Goal: Use online tool/utility: Utilize a website feature to perform a specific function

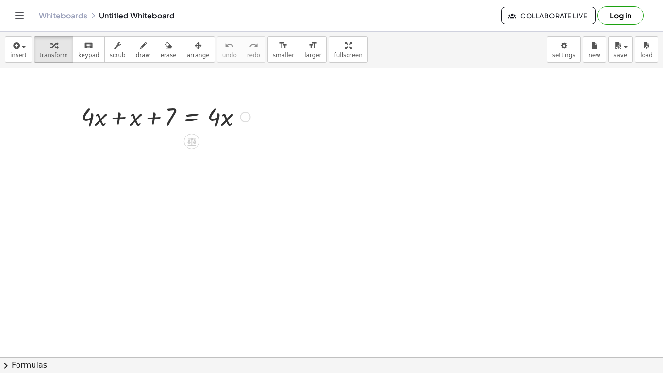
click at [122, 120] on div at bounding box center [165, 115] width 179 height 33
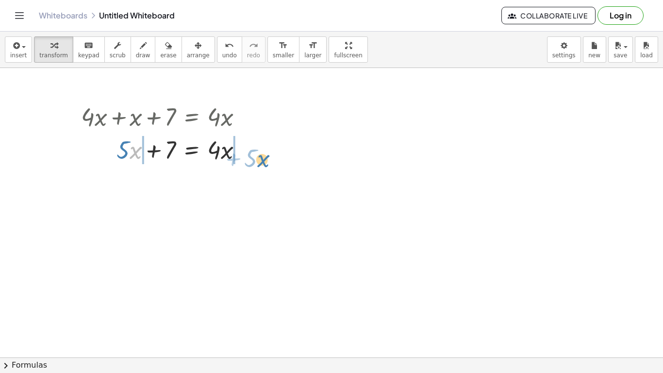
drag, startPoint x: 131, startPoint y: 150, endPoint x: 259, endPoint y: 154, distance: 128.2
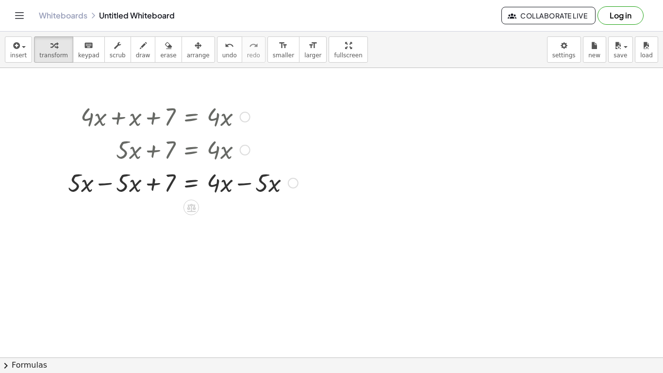
click at [105, 186] on div at bounding box center [183, 181] width 240 height 33
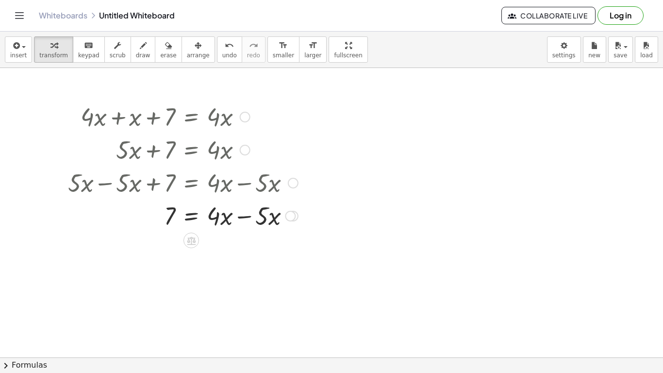
click at [248, 218] on div at bounding box center [183, 214] width 240 height 33
drag, startPoint x: 216, startPoint y: 250, endPoint x: 218, endPoint y: 263, distance: 12.2
click at [218, 263] on div at bounding box center [183, 248] width 240 height 32
drag, startPoint x: 224, startPoint y: 252, endPoint x: 235, endPoint y: 254, distance: 11.3
click at [235, 254] on div at bounding box center [183, 248] width 240 height 32
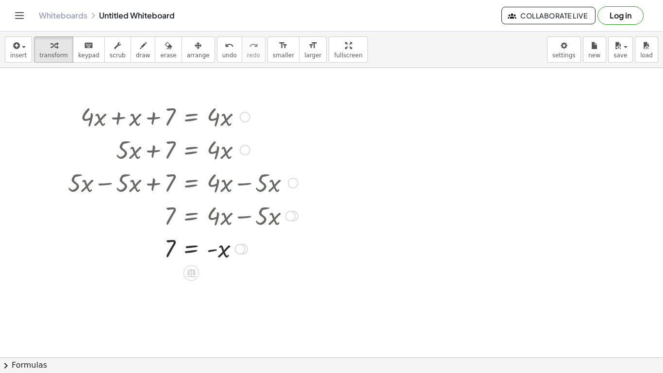
click at [211, 251] on div at bounding box center [183, 248] width 240 height 32
click at [192, 251] on div at bounding box center [183, 248] width 240 height 32
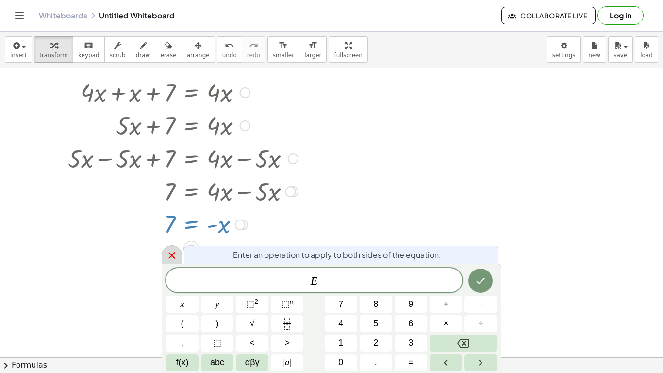
click at [172, 261] on icon at bounding box center [172, 255] width 12 height 12
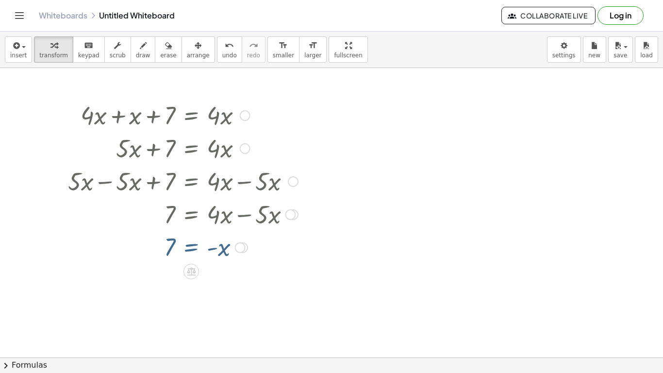
scroll to position [0, 0]
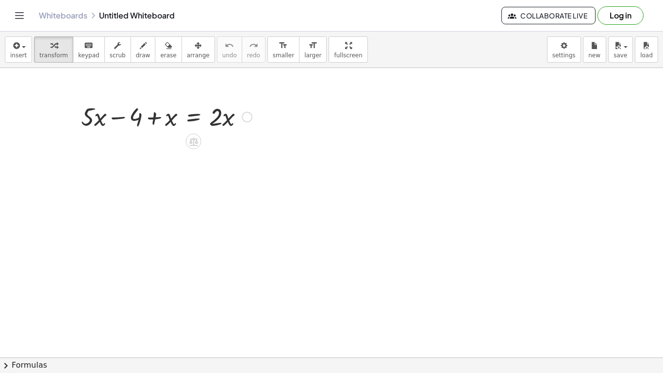
click at [120, 118] on div at bounding box center [166, 115] width 181 height 33
click at [154, 117] on div at bounding box center [166, 115] width 181 height 33
drag, startPoint x: 171, startPoint y: 121, endPoint x: 65, endPoint y: 116, distance: 106.4
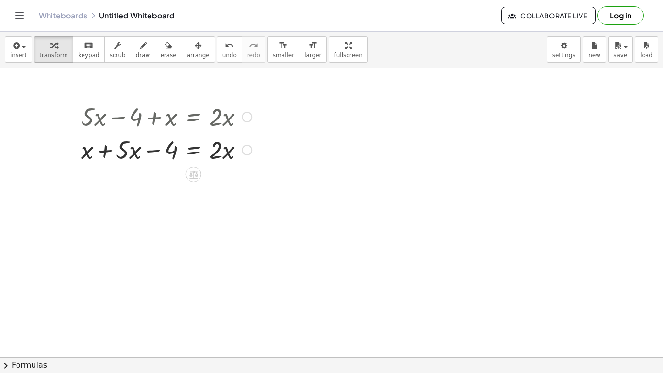
click at [107, 148] on div at bounding box center [166, 148] width 181 height 33
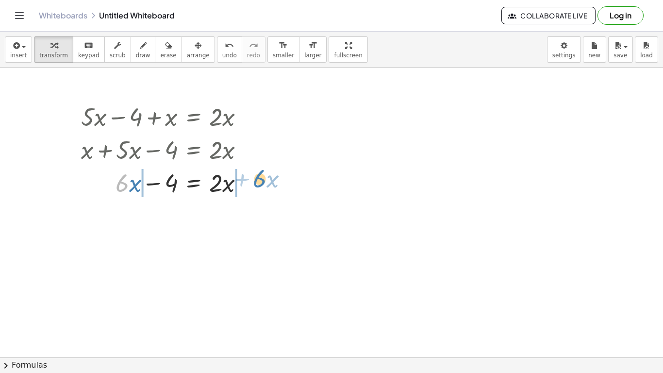
drag, startPoint x: 125, startPoint y: 190, endPoint x: 263, endPoint y: 185, distance: 137.4
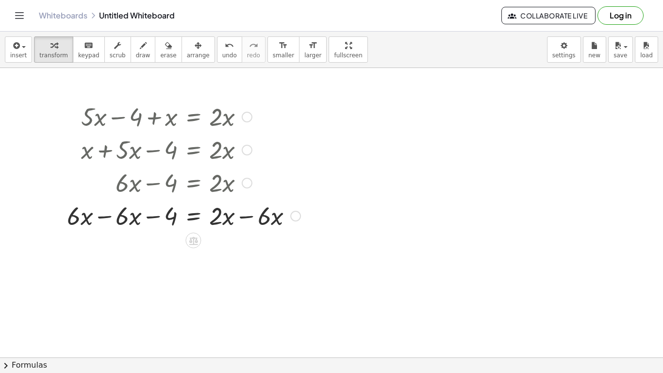
click at [108, 218] on div at bounding box center [183, 214] width 243 height 33
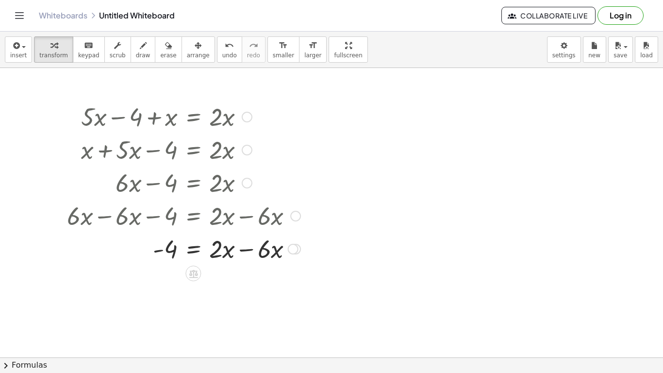
click at [246, 251] on div at bounding box center [183, 247] width 243 height 33
drag, startPoint x: 227, startPoint y: 282, endPoint x: 153, endPoint y: 308, distance: 78.0
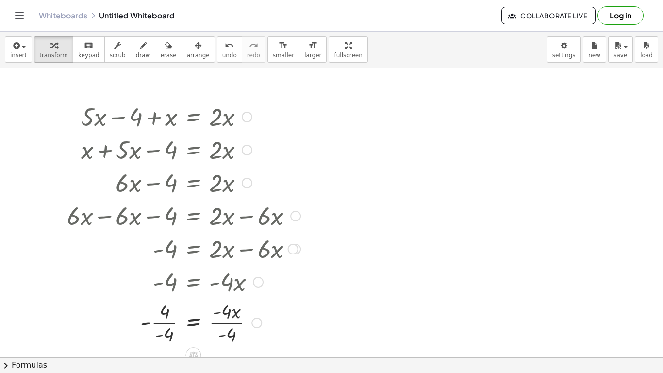
click at [165, 324] on div at bounding box center [183, 321] width 243 height 49
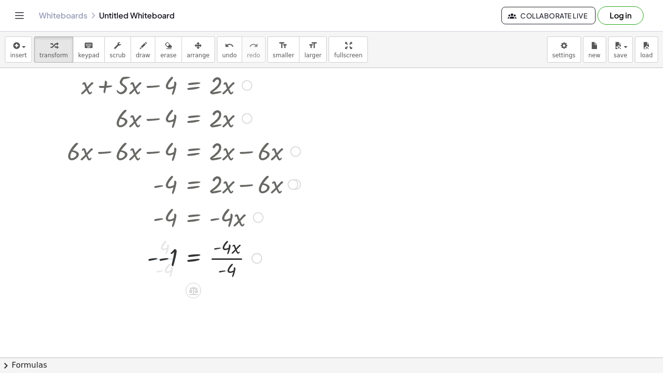
scroll to position [65, 0]
click at [227, 260] on div at bounding box center [183, 256] width 243 height 49
click at [159, 263] on div at bounding box center [183, 257] width 243 height 32
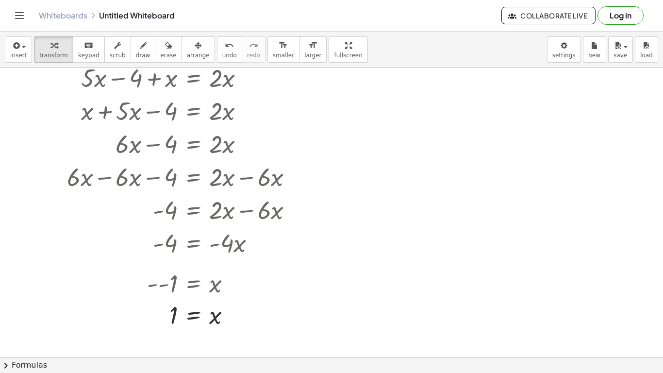
scroll to position [37, 0]
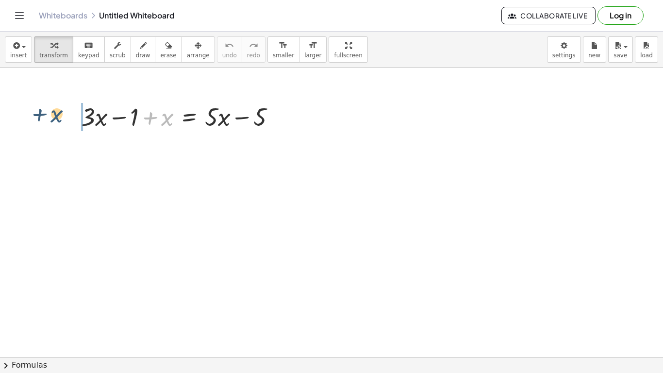
drag, startPoint x: 162, startPoint y: 117, endPoint x: 51, endPoint y: 114, distance: 111.2
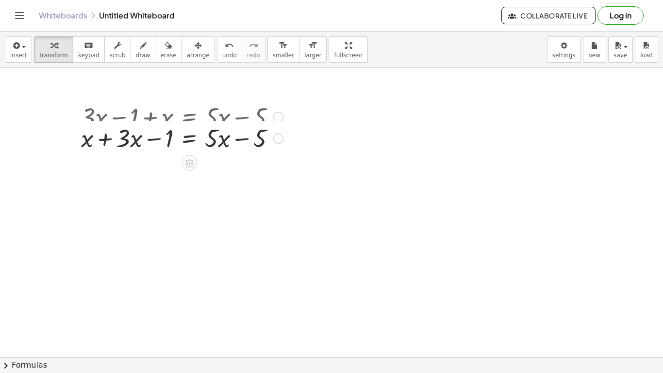
click at [107, 121] on div at bounding box center [182, 115] width 212 height 33
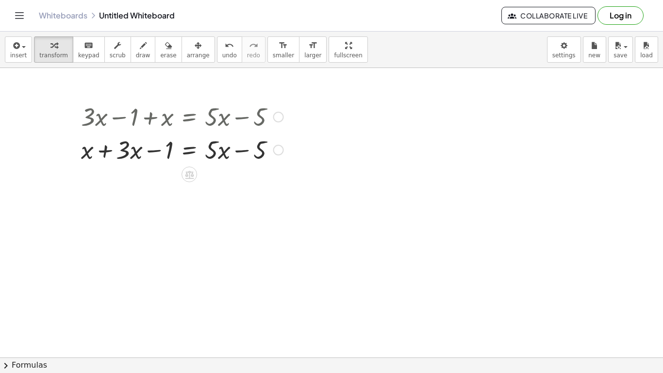
click at [107, 152] on div at bounding box center [182, 148] width 212 height 33
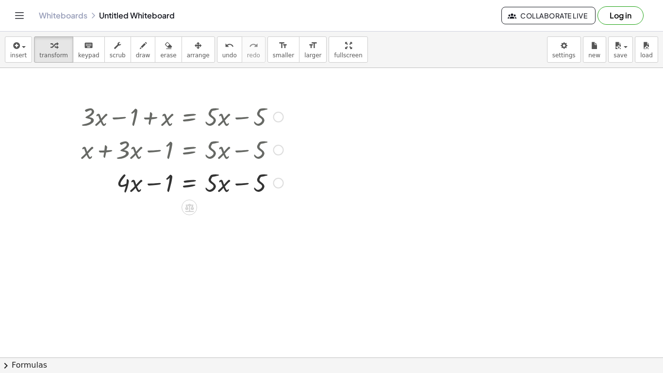
click at [243, 183] on div at bounding box center [182, 181] width 212 height 33
drag, startPoint x: 162, startPoint y: 183, endPoint x: 276, endPoint y: 189, distance: 114.2
click at [276, 189] on div at bounding box center [182, 181] width 212 height 33
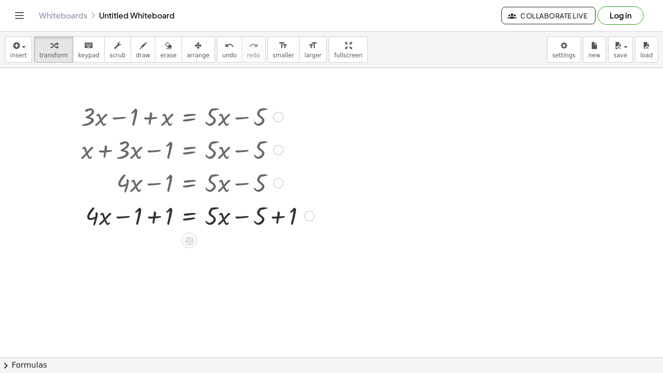
click at [154, 217] on div at bounding box center [197, 214] width 243 height 33
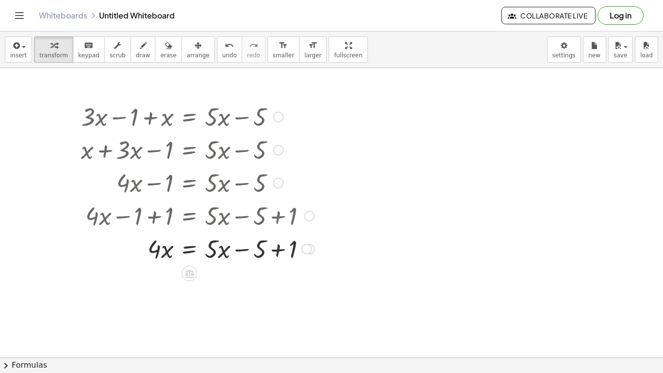
click at [277, 248] on div at bounding box center [197, 247] width 243 height 33
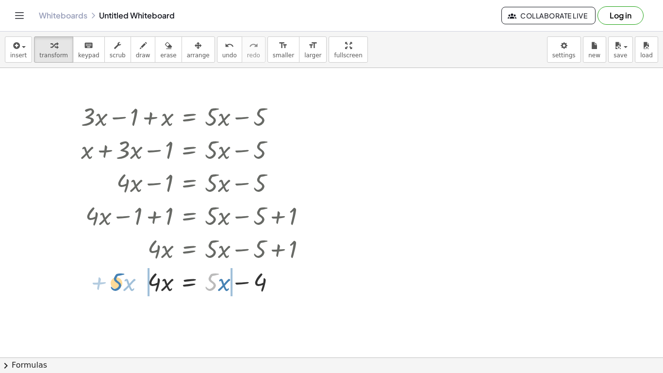
drag, startPoint x: 214, startPoint y: 287, endPoint x: 118, endPoint y: 287, distance: 95.6
click at [118, 287] on div at bounding box center [197, 280] width 243 height 33
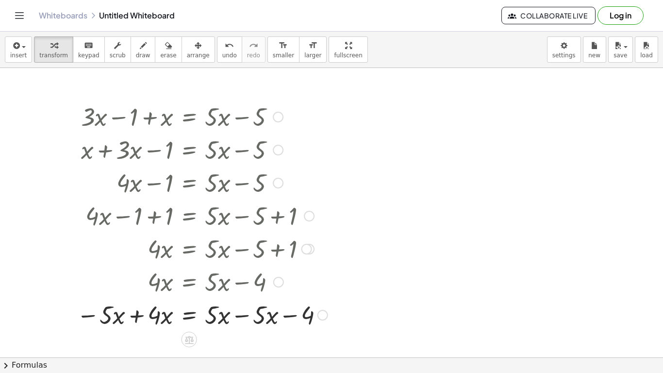
click at [139, 313] on div at bounding box center [202, 313] width 261 height 33
click at [246, 318] on div at bounding box center [206, 313] width 260 height 33
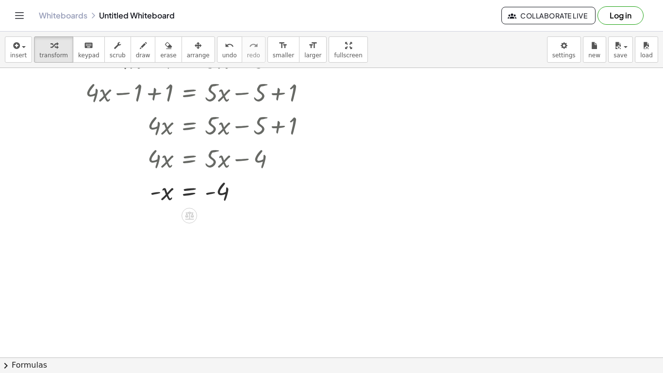
scroll to position [121, 0]
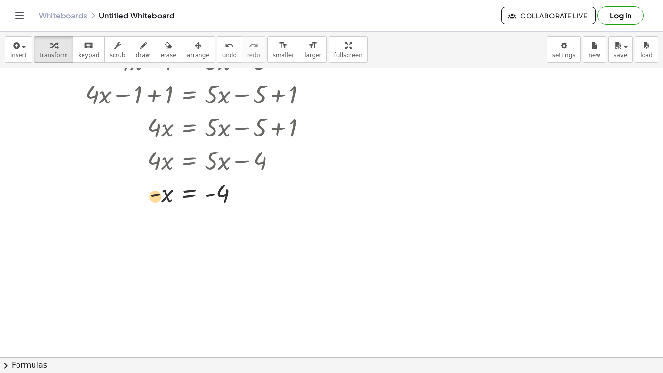
click at [159, 198] on div at bounding box center [197, 193] width 243 height 32
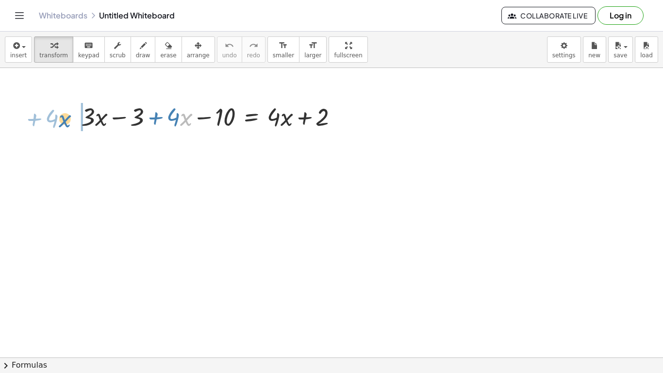
drag, startPoint x: 183, startPoint y: 120, endPoint x: 61, endPoint y: 121, distance: 122.3
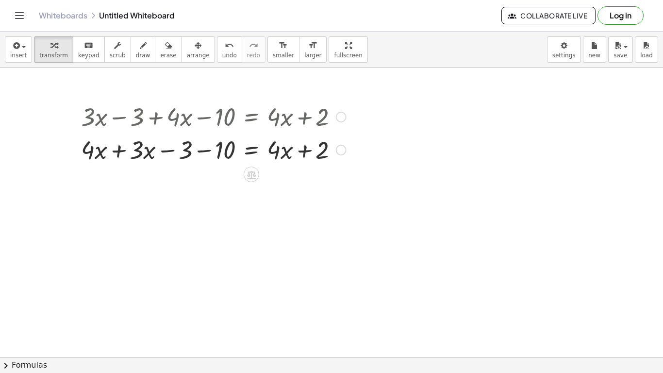
click at [118, 149] on div at bounding box center [213, 148] width 275 height 33
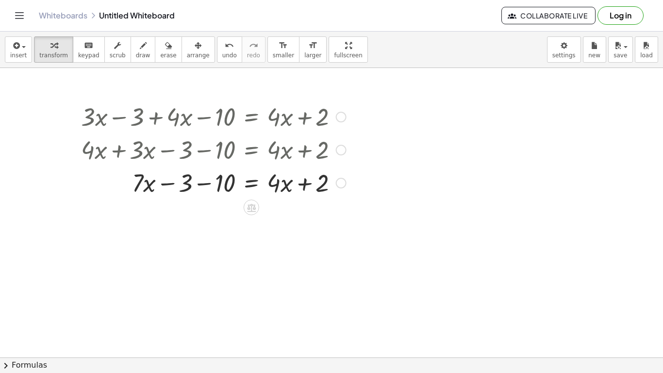
click at [202, 182] on div at bounding box center [213, 181] width 275 height 33
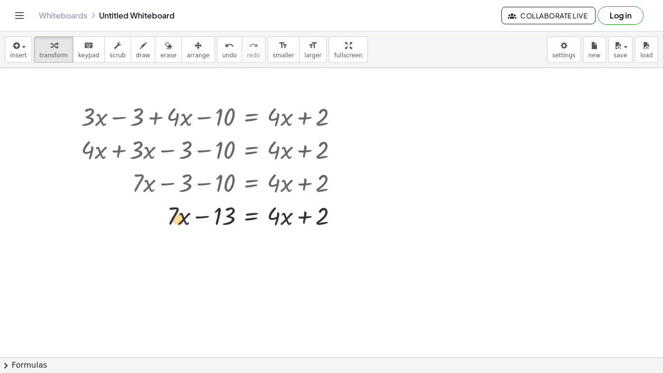
click at [180, 217] on div at bounding box center [213, 214] width 275 height 33
drag, startPoint x: 219, startPoint y: 210, endPoint x: 361, endPoint y: 205, distance: 142.3
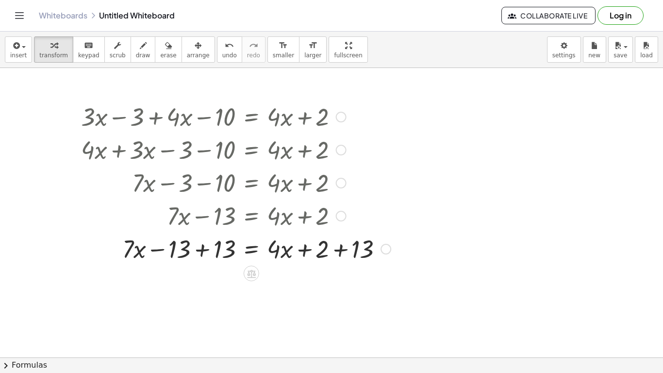
click at [340, 250] on div at bounding box center [235, 247] width 319 height 33
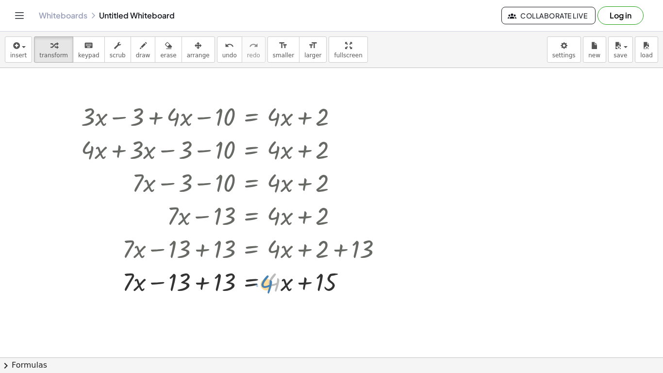
click at [276, 279] on div at bounding box center [235, 280] width 319 height 33
click at [203, 283] on div at bounding box center [235, 280] width 319 height 33
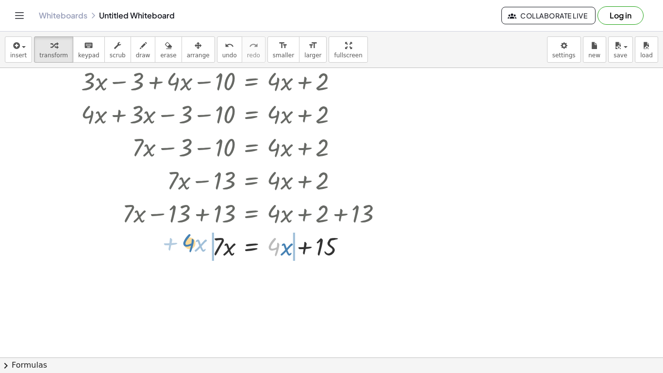
drag, startPoint x: 277, startPoint y: 246, endPoint x: 185, endPoint y: 239, distance: 91.4
click at [185, 239] on div at bounding box center [235, 245] width 319 height 33
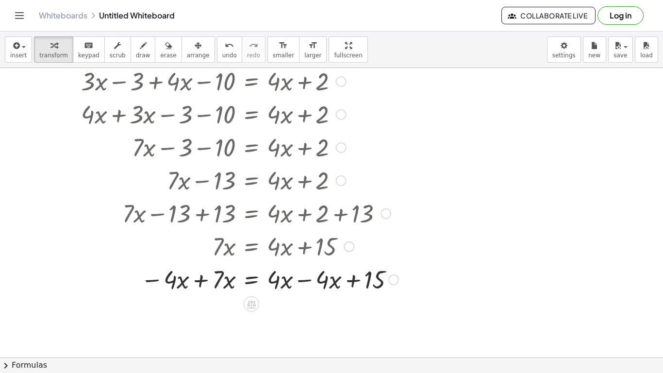
click at [199, 284] on div at bounding box center [239, 278] width 327 height 33
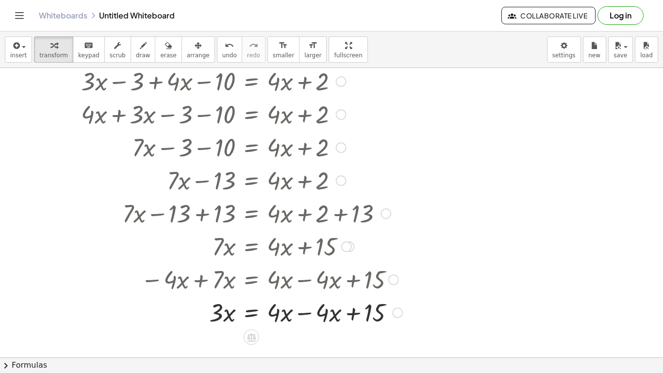
click at [308, 312] on div at bounding box center [241, 311] width 331 height 33
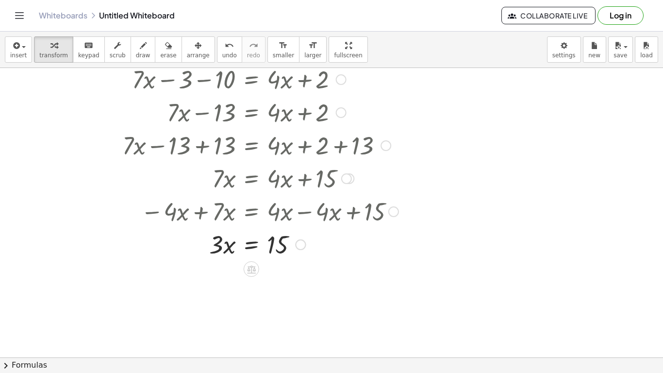
scroll to position [105, 0]
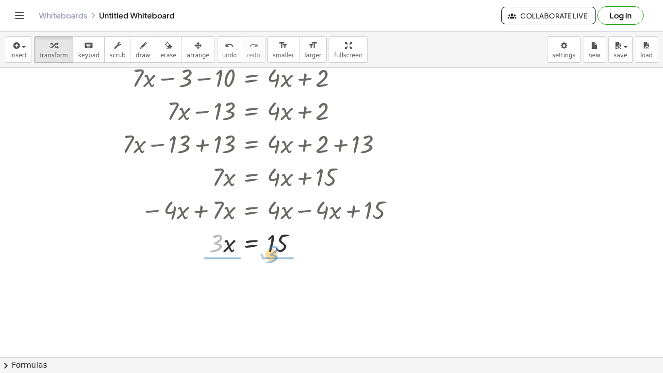
drag, startPoint x: 214, startPoint y: 244, endPoint x: 278, endPoint y: 255, distance: 65.1
click at [278, 255] on div at bounding box center [239, 242] width 327 height 33
click at [230, 284] on div at bounding box center [239, 283] width 327 height 49
click at [279, 285] on div at bounding box center [239, 283] width 327 height 49
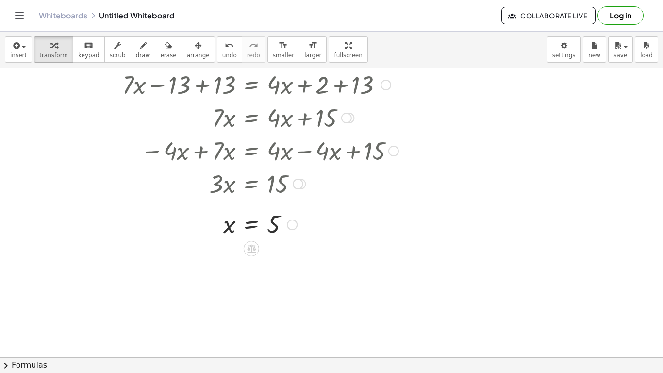
scroll to position [165, 0]
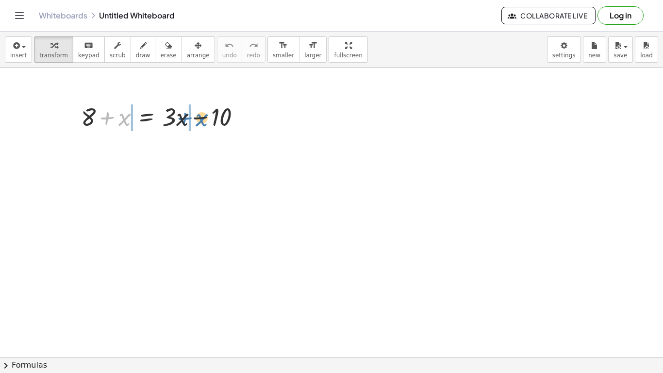
drag, startPoint x: 124, startPoint y: 120, endPoint x: 200, endPoint y: 120, distance: 76.2
click at [200, 120] on div at bounding box center [165, 115] width 178 height 33
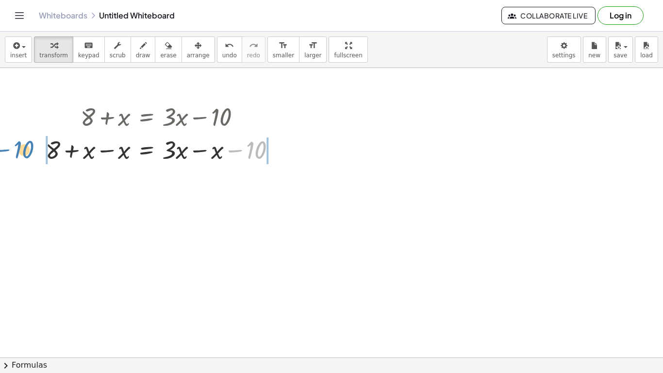
drag, startPoint x: 252, startPoint y: 153, endPoint x: 15, endPoint y: 148, distance: 237.3
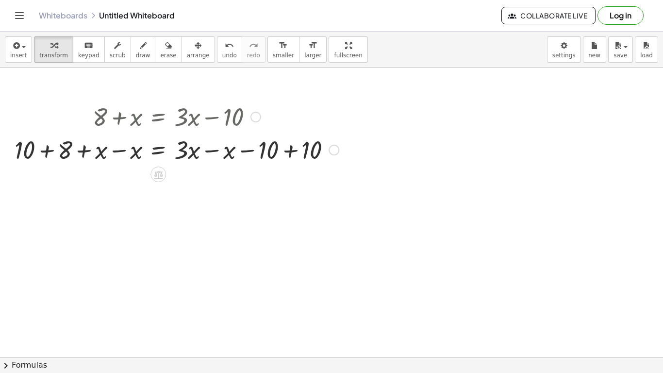
click at [47, 154] on div at bounding box center [177, 148] width 334 height 33
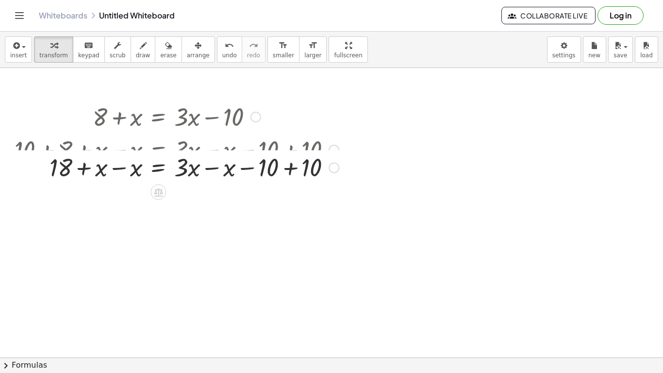
click at [122, 159] on div at bounding box center [177, 148] width 334 height 33
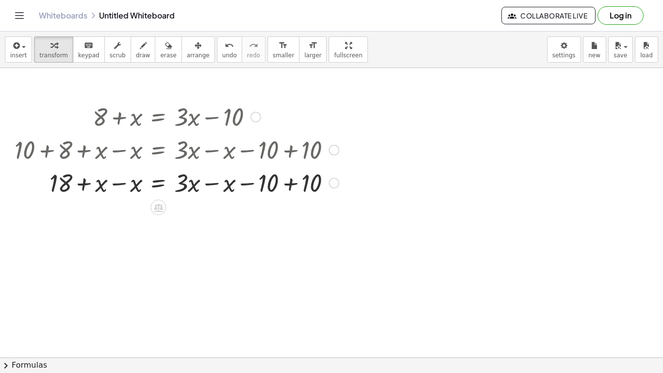
click at [121, 182] on div at bounding box center [177, 181] width 334 height 33
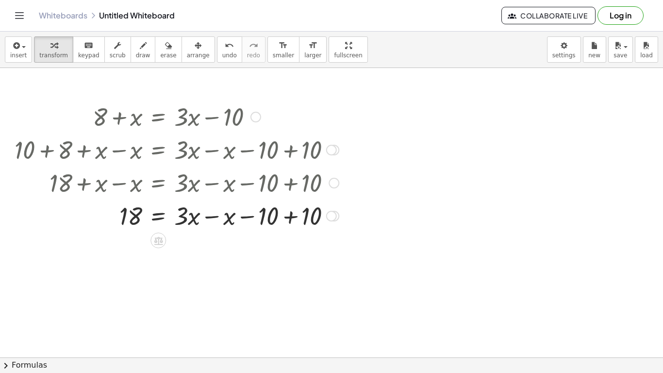
click at [216, 215] on div at bounding box center [177, 214] width 334 height 33
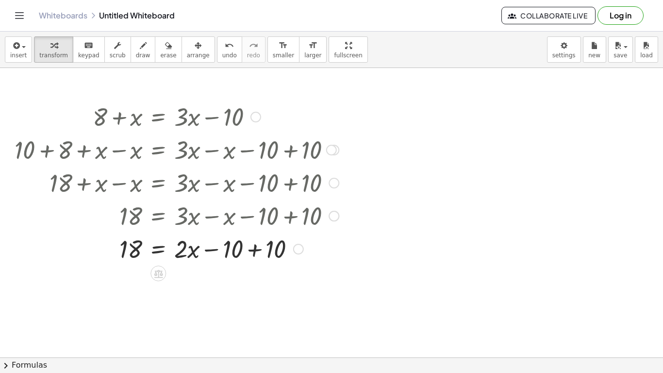
click at [260, 251] on div at bounding box center [177, 247] width 334 height 33
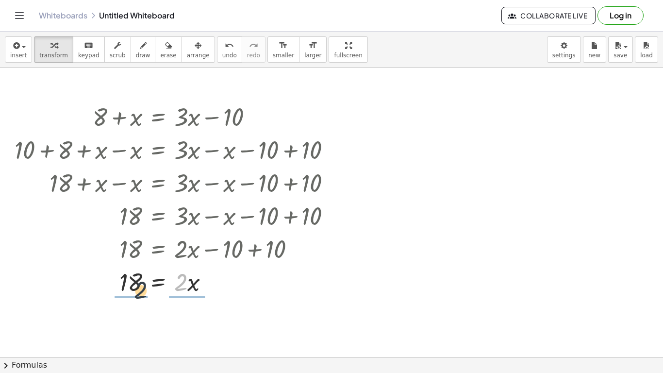
drag, startPoint x: 181, startPoint y: 284, endPoint x: 129, endPoint y: 296, distance: 53.7
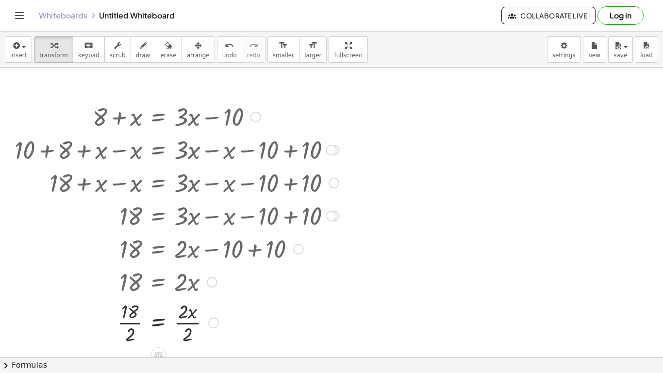
click at [136, 322] on div at bounding box center [177, 321] width 334 height 49
click at [181, 325] on div at bounding box center [177, 321] width 334 height 49
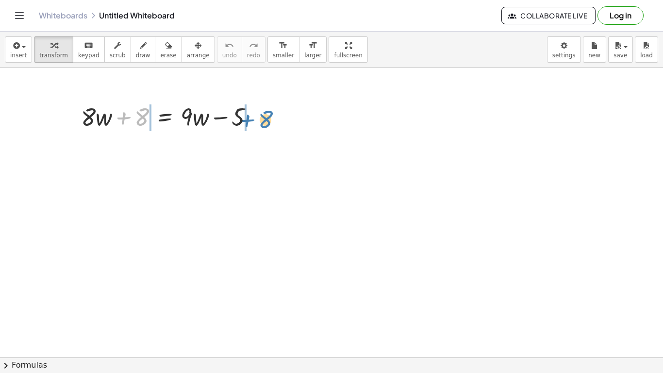
drag, startPoint x: 124, startPoint y: 119, endPoint x: 248, endPoint y: 122, distance: 124.2
click at [248, 122] on div at bounding box center [171, 115] width 190 height 33
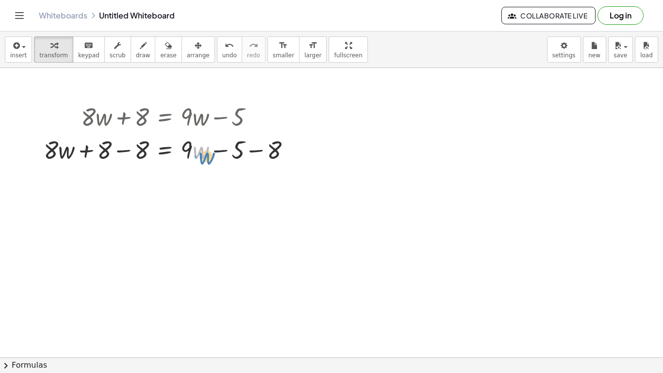
click at [196, 149] on div at bounding box center [171, 148] width 265 height 33
click at [193, 150] on div at bounding box center [171, 148] width 265 height 33
drag, startPoint x: 189, startPoint y: 148, endPoint x: 25, endPoint y: 146, distance: 164.5
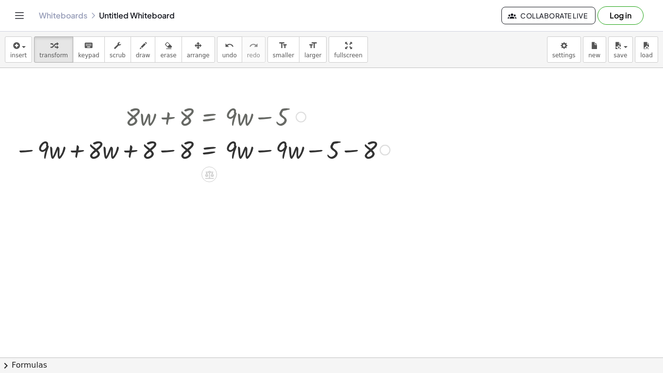
click at [74, 151] on div at bounding box center [202, 148] width 385 height 33
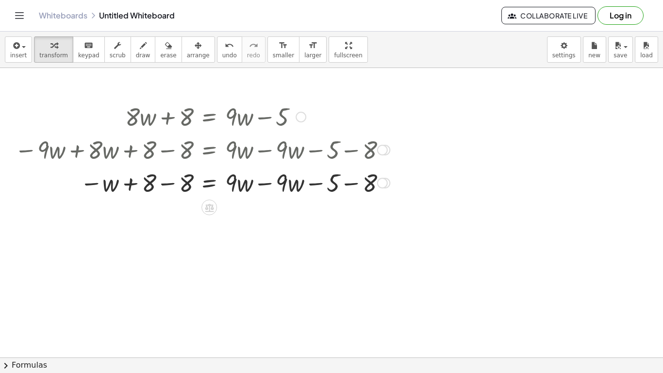
click at [164, 184] on div at bounding box center [202, 181] width 385 height 33
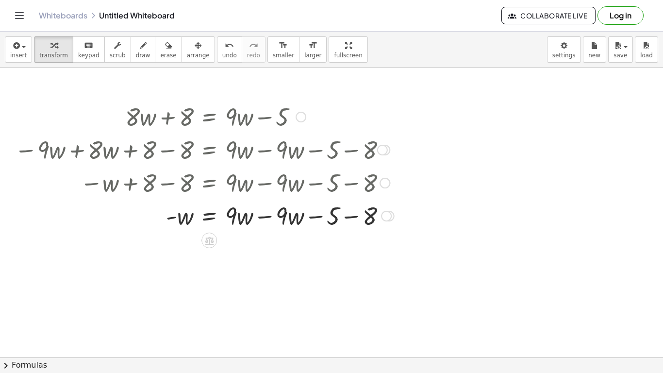
click at [271, 216] on div at bounding box center [204, 214] width 389 height 33
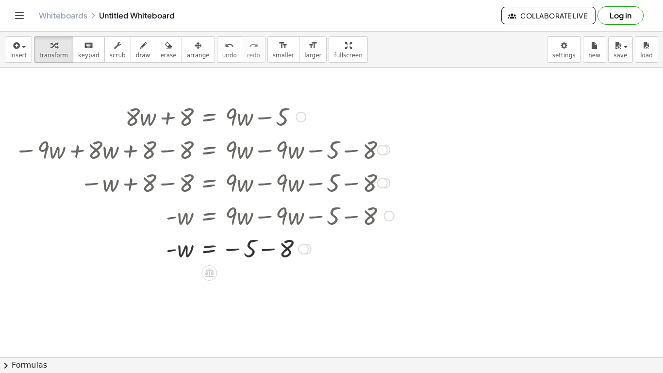
click at [271, 248] on div at bounding box center [204, 248] width 389 height 32
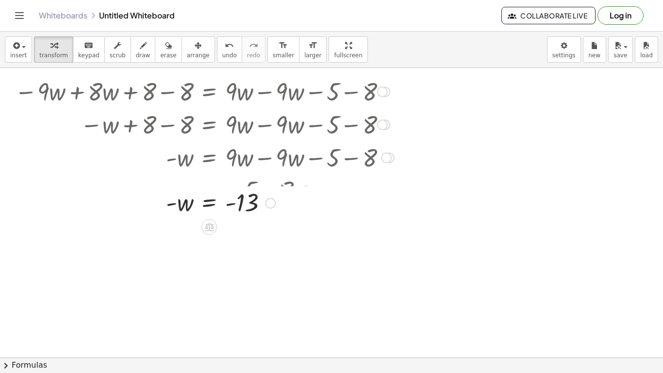
scroll to position [59, 0]
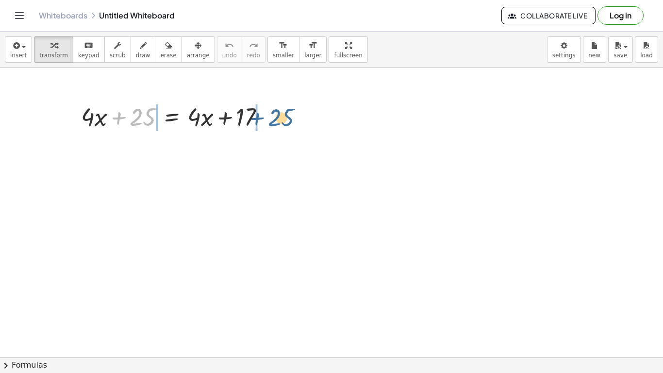
drag, startPoint x: 137, startPoint y: 115, endPoint x: 276, endPoint y: 115, distance: 138.8
click at [276, 115] on div at bounding box center [176, 115] width 201 height 33
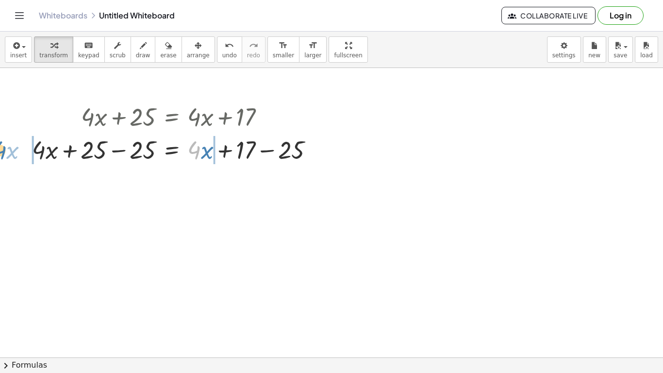
drag, startPoint x: 199, startPoint y: 146, endPoint x: 5, endPoint y: 146, distance: 194.1
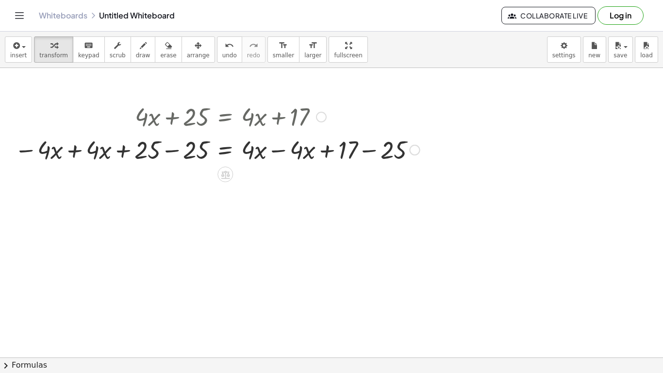
click at [75, 154] on div at bounding box center [217, 148] width 415 height 33
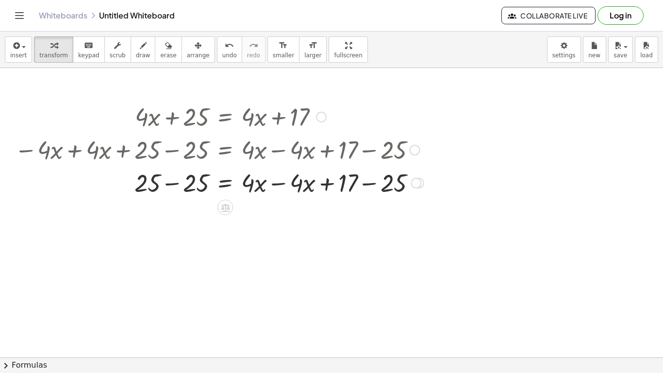
click at [171, 181] on div at bounding box center [219, 181] width 419 height 33
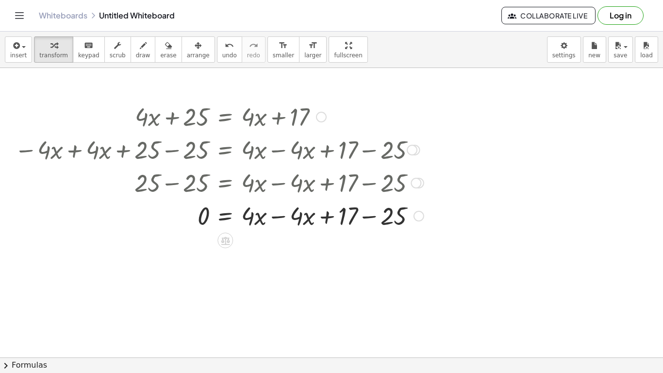
click at [279, 218] on div at bounding box center [219, 214] width 419 height 33
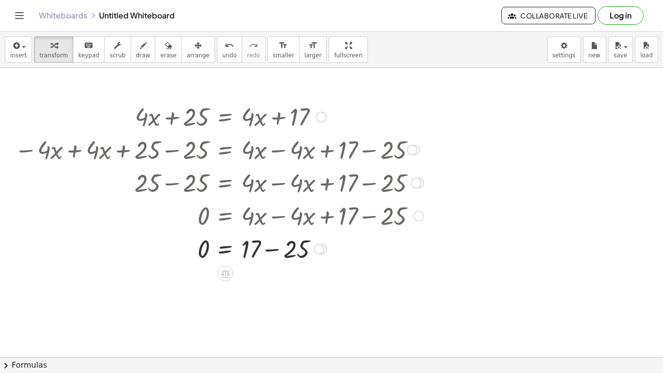
click at [275, 250] on div at bounding box center [219, 247] width 419 height 33
click at [222, 53] on span "undo" at bounding box center [229, 55] width 15 height 7
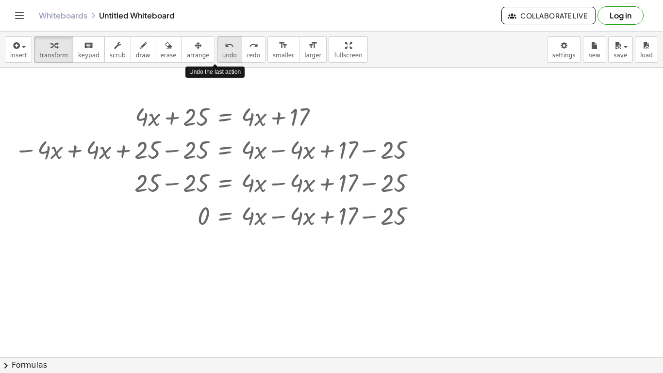
click at [222, 53] on span "undo" at bounding box center [229, 55] width 15 height 7
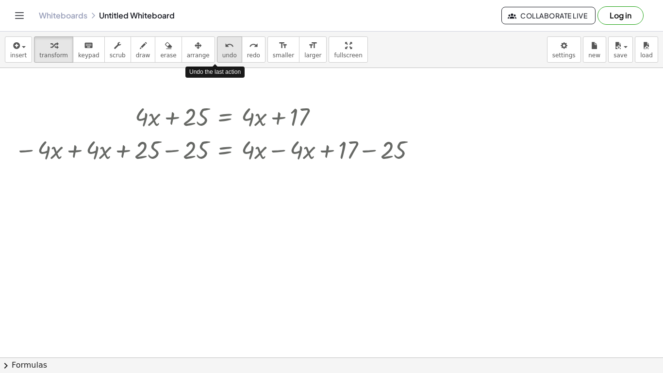
click at [222, 53] on span "undo" at bounding box center [229, 55] width 15 height 7
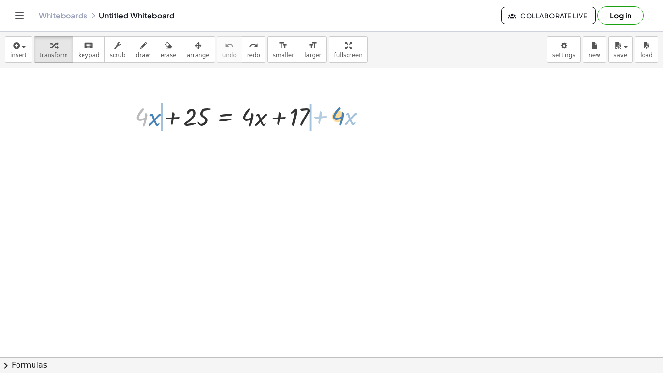
drag, startPoint x: 140, startPoint y: 116, endPoint x: 336, endPoint y: 115, distance: 195.6
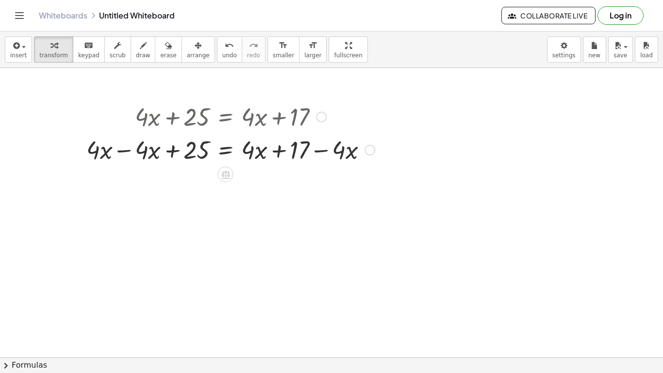
click at [128, 153] on div at bounding box center [231, 148] width 298 height 33
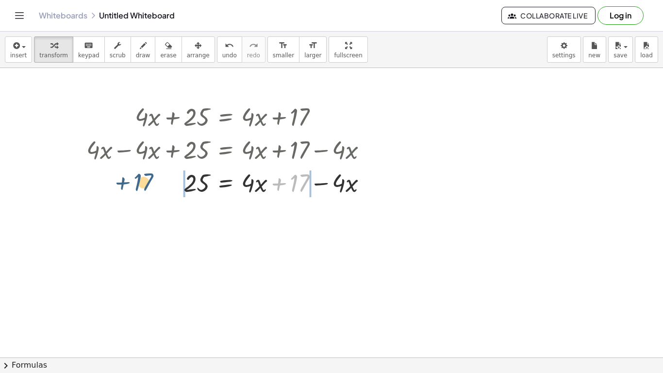
drag, startPoint x: 295, startPoint y: 183, endPoint x: 140, endPoint y: 182, distance: 154.8
click at [140, 182] on div at bounding box center [231, 181] width 298 height 33
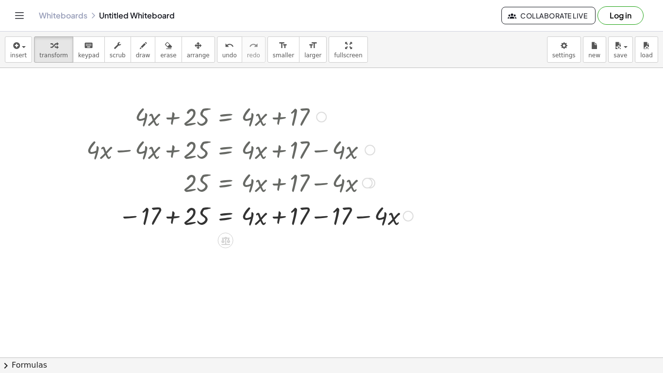
click at [320, 216] on div at bounding box center [250, 214] width 336 height 33
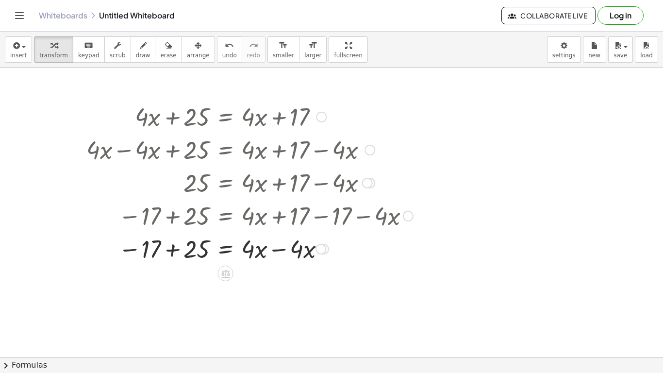
click at [169, 254] on div at bounding box center [250, 247] width 336 height 33
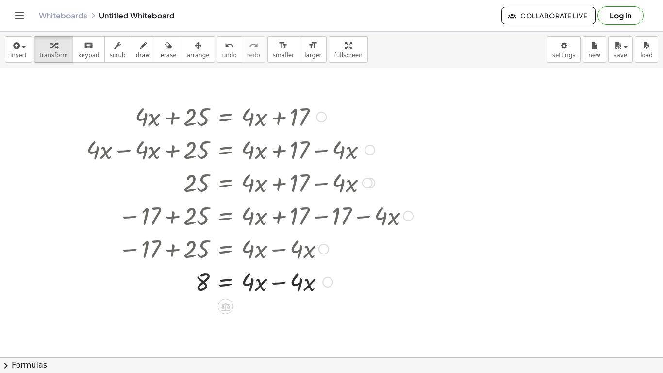
click at [282, 281] on div at bounding box center [250, 280] width 336 height 33
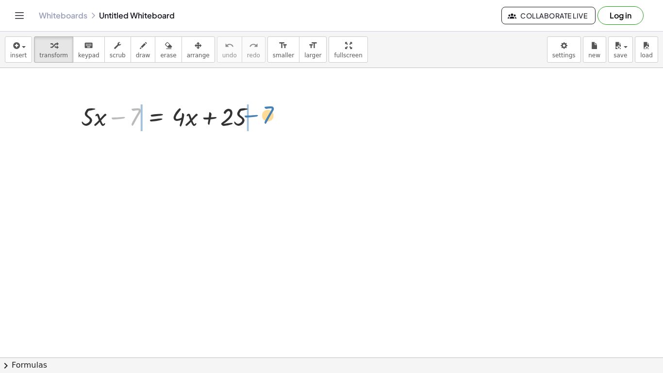
drag, startPoint x: 121, startPoint y: 115, endPoint x: 251, endPoint y: 112, distance: 130.1
click at [251, 112] on div at bounding box center [172, 115] width 192 height 33
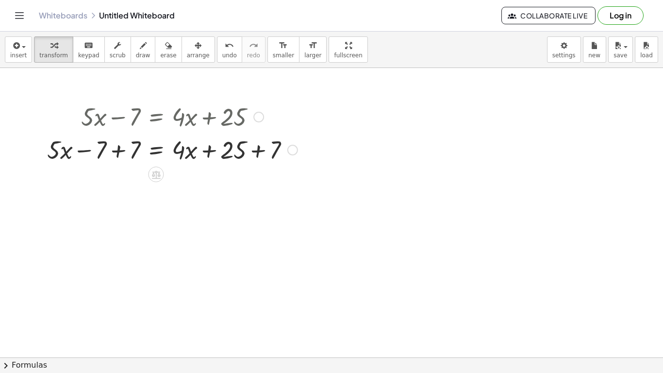
click at [115, 153] on div at bounding box center [172, 148] width 260 height 33
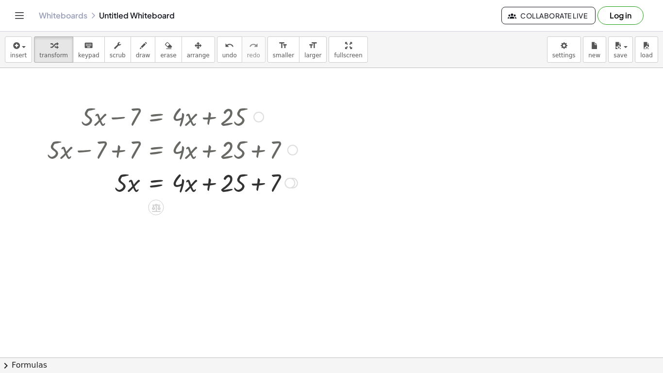
click at [256, 184] on div at bounding box center [172, 181] width 260 height 33
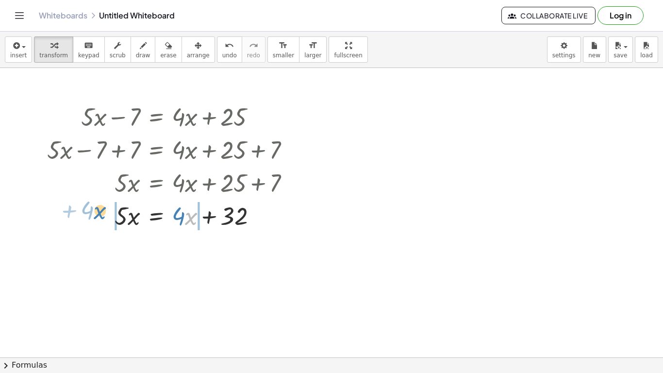
drag, startPoint x: 187, startPoint y: 218, endPoint x: 95, endPoint y: 213, distance: 92.3
click at [95, 213] on div at bounding box center [172, 214] width 260 height 33
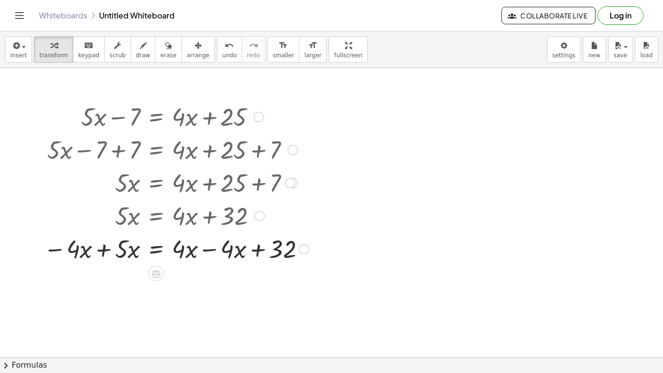
click at [103, 249] on div at bounding box center [176, 247] width 275 height 33
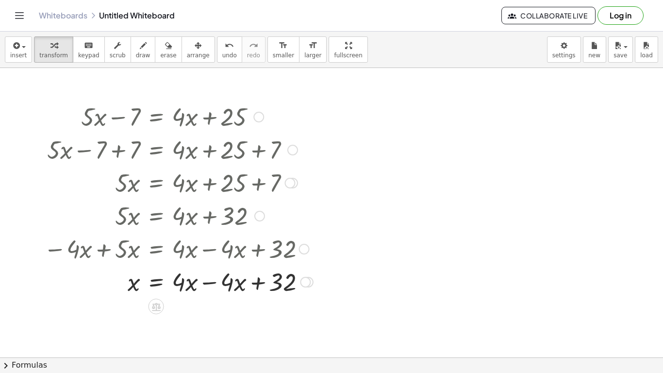
click at [210, 283] on div at bounding box center [178, 280] width 279 height 33
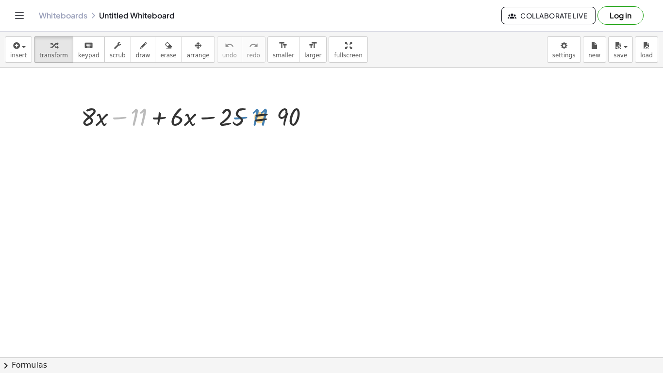
drag, startPoint x: 138, startPoint y: 117, endPoint x: 259, endPoint y: 118, distance: 120.3
click at [259, 118] on div at bounding box center [199, 115] width 246 height 33
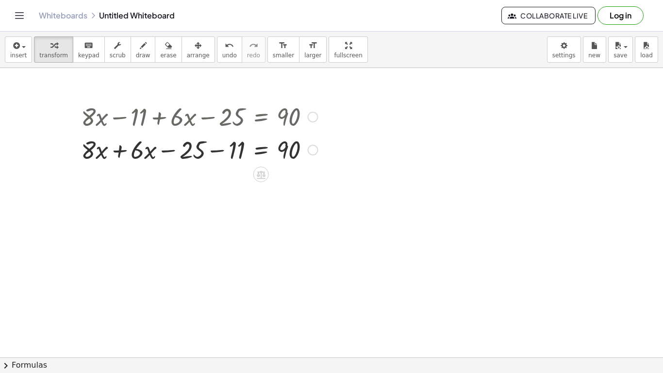
click at [119, 152] on div at bounding box center [199, 148] width 246 height 33
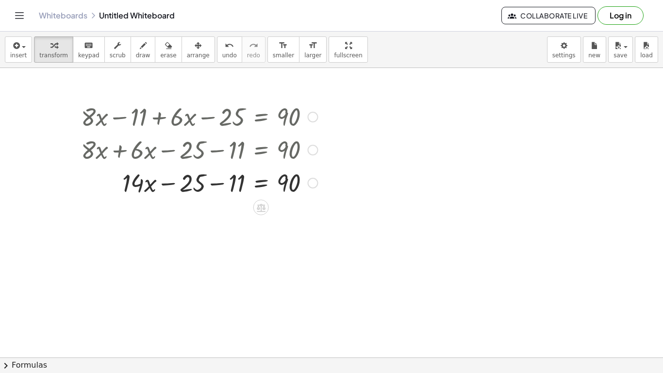
click at [214, 185] on div at bounding box center [199, 181] width 246 height 33
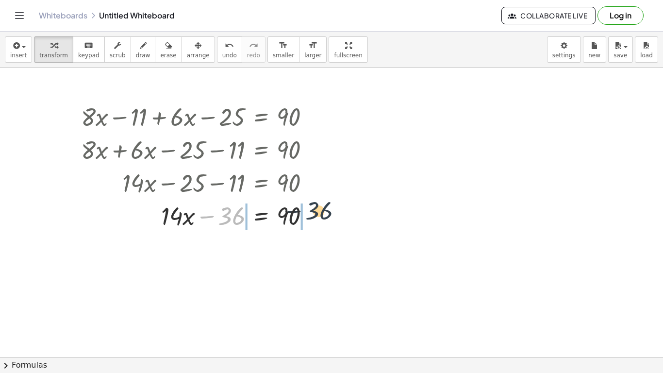
drag, startPoint x: 226, startPoint y: 218, endPoint x: 330, endPoint y: 214, distance: 104.4
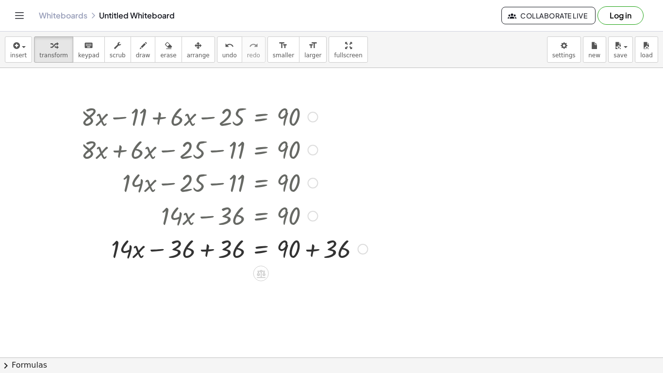
click at [205, 249] on div at bounding box center [224, 247] width 296 height 33
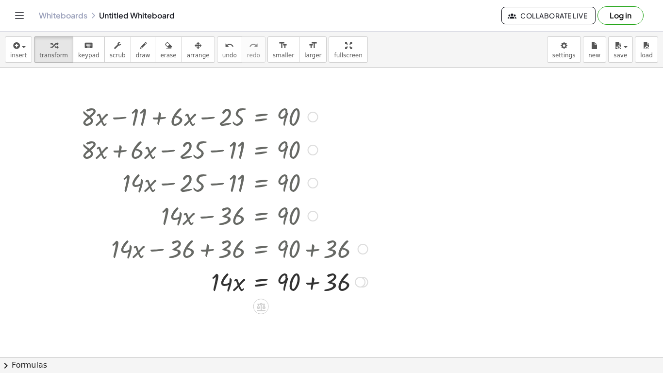
click at [312, 286] on div at bounding box center [224, 280] width 296 height 33
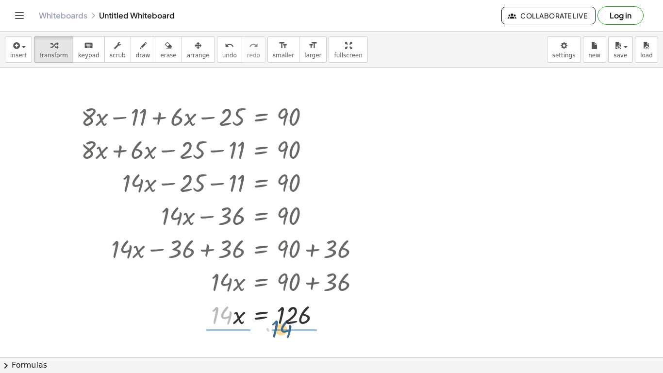
drag, startPoint x: 221, startPoint y: 312, endPoint x: 281, endPoint y: 325, distance: 62.2
click at [281, 325] on div at bounding box center [224, 313] width 296 height 33
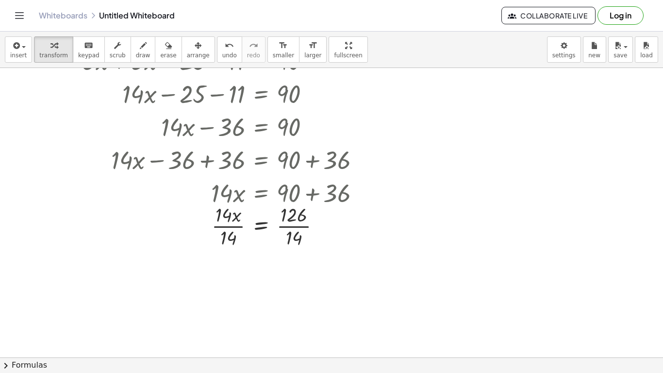
scroll to position [108, 0]
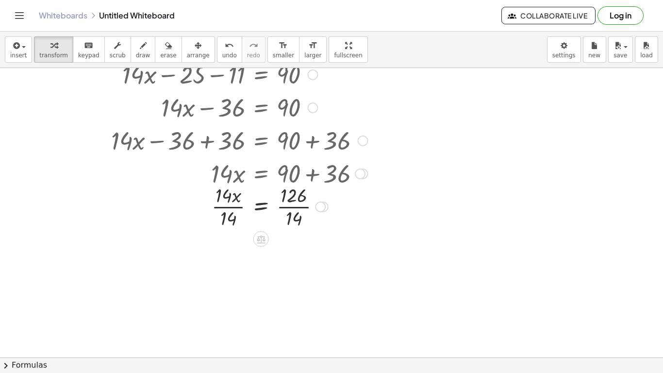
click at [219, 206] on div at bounding box center [224, 205] width 296 height 49
click at [298, 256] on div at bounding box center [224, 254] width 296 height 49
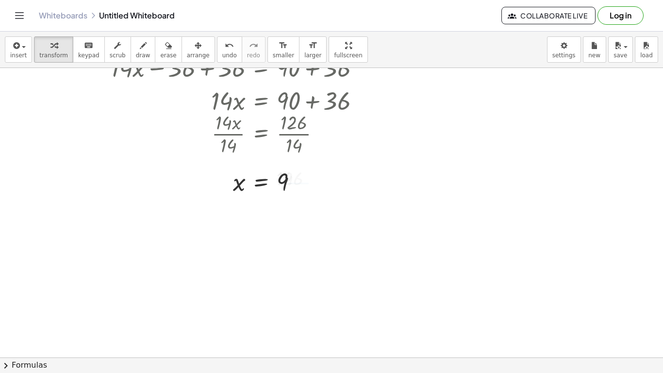
scroll to position [182, 0]
